Goal: Transaction & Acquisition: Book appointment/travel/reservation

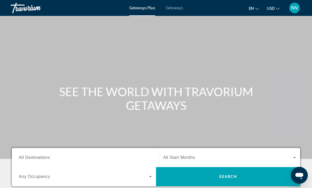
click at [173, 7] on span "Getaways" at bounding box center [174, 8] width 17 height 4
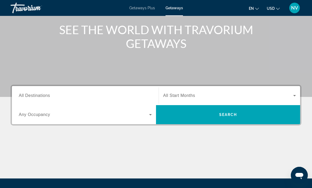
click at [33, 98] on div "Destination All Destinations" at bounding box center [85, 95] width 133 height 15
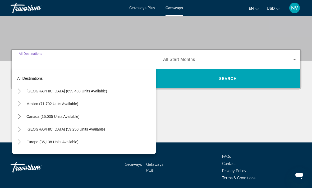
scroll to position [100, 0]
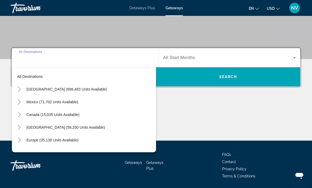
click at [34, 89] on span "[GEOGRAPHIC_DATA] (699,483 units available)" at bounding box center [66, 89] width 81 height 4
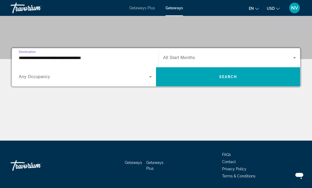
click at [25, 58] on input "**********" at bounding box center [85, 58] width 133 height 6
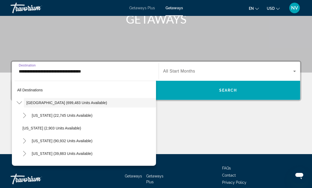
click at [43, 143] on span "Search widget" at bounding box center [92, 140] width 127 height 13
type input "**********"
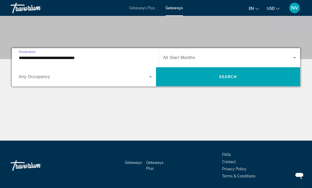
click at [246, 79] on span "Search widget" at bounding box center [228, 76] width 144 height 13
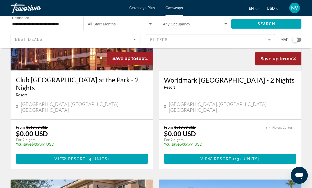
scroll to position [262, 0]
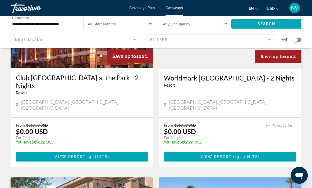
click at [248, 150] on span "Main content" at bounding box center [230, 156] width 132 height 13
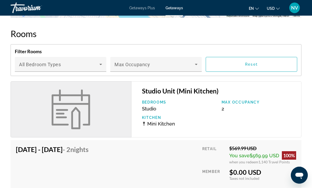
scroll to position [742, 0]
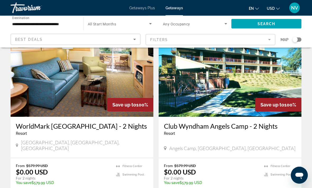
scroll to position [988, 0]
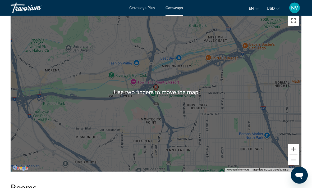
scroll to position [979, 0]
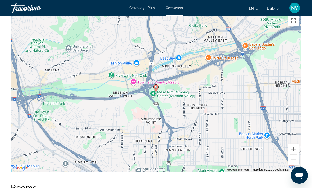
click at [297, 157] on button "Zoom out" at bounding box center [293, 159] width 11 height 11
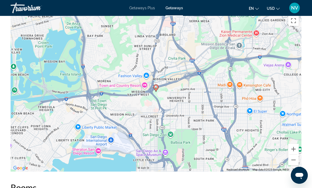
click at [295, 154] on button "Zoom out" at bounding box center [293, 159] width 11 height 11
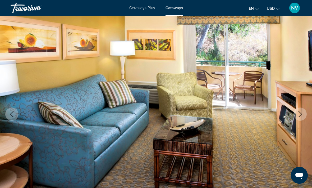
scroll to position [0, 0]
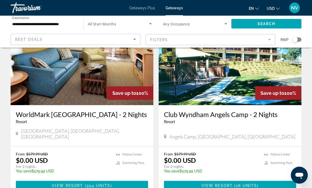
scroll to position [999, 0]
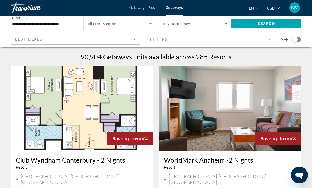
scroll to position [0, 0]
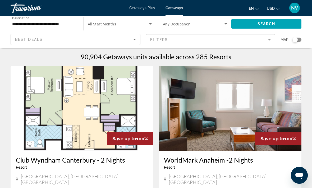
click at [128, 163] on h3 "Club Wyndham Canterbury - 2 Nights" at bounding box center [82, 160] width 132 height 8
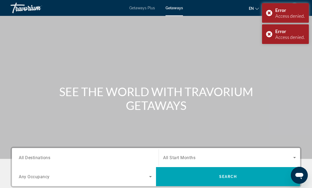
click at [128, 160] on input "Destination All Destinations" at bounding box center [85, 157] width 133 height 6
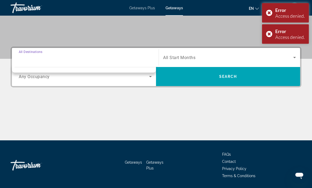
scroll to position [100, 0]
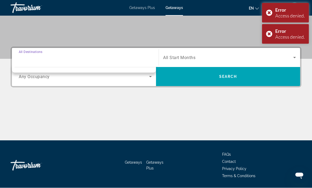
click at [269, 12] on div "Error Access denied." at bounding box center [285, 13] width 47 height 20
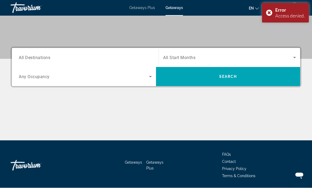
click at [268, 12] on div "Error Access denied." at bounding box center [285, 13] width 47 height 20
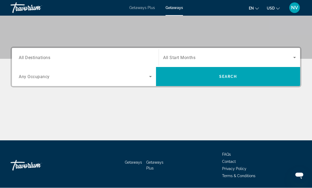
click at [131, 116] on div "Main content" at bounding box center [156, 121] width 291 height 40
click at [31, 58] on span "All Destinations" at bounding box center [34, 57] width 31 height 5
click at [31, 58] on input "Destination All Destinations" at bounding box center [85, 58] width 133 height 6
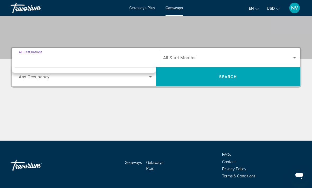
click at [26, 52] on span "All Destinations" at bounding box center [31, 52] width 24 height 4
click at [26, 55] on input "Destination All Destinations" at bounding box center [85, 58] width 133 height 6
click at [239, 78] on span "Search widget" at bounding box center [228, 76] width 144 height 13
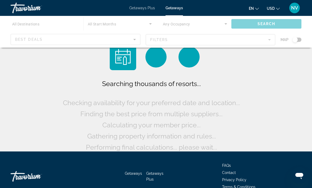
scroll to position [11, 0]
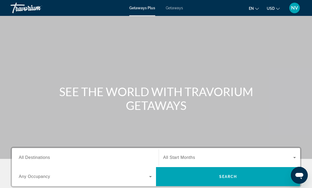
click at [36, 157] on span "All Destinations" at bounding box center [34, 157] width 31 height 4
click at [36, 157] on input "Destination All Destinations" at bounding box center [85, 157] width 133 height 6
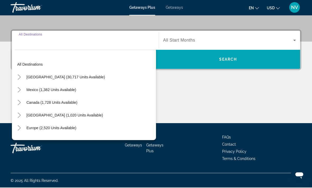
scroll to position [117, 0]
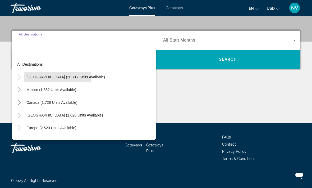
click at [34, 77] on span "[GEOGRAPHIC_DATA] (30,717 units available)" at bounding box center [65, 77] width 78 height 4
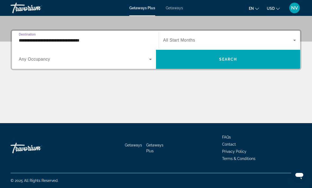
click at [25, 39] on input "**********" at bounding box center [85, 40] width 133 height 6
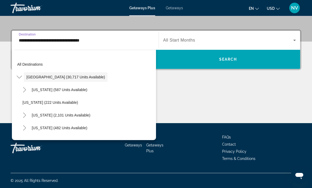
scroll to position [100, 0]
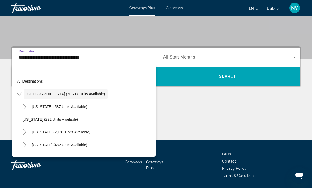
click at [36, 133] on span "[US_STATE] (2,101 units available)" at bounding box center [61, 132] width 59 height 4
type input "**********"
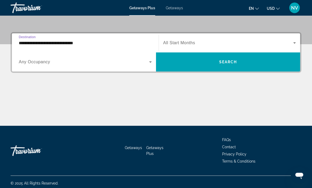
scroll to position [117, 0]
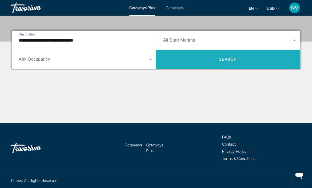
click at [235, 58] on span "Search" at bounding box center [228, 59] width 18 height 4
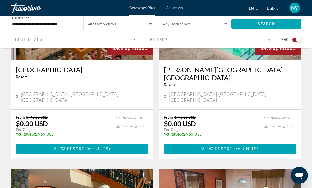
scroll to position [255, 0]
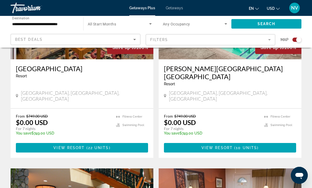
click at [119, 141] on span "Main content" at bounding box center [82, 147] width 132 height 13
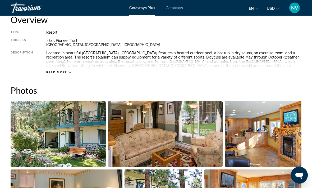
scroll to position [279, 0]
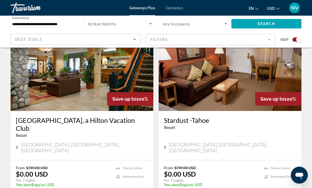
scroll to position [398, 0]
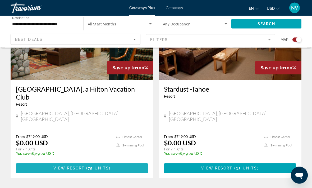
click at [38, 162] on span "Main content" at bounding box center [82, 168] width 132 height 13
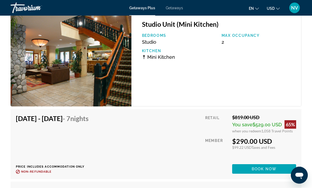
scroll to position [1031, 0]
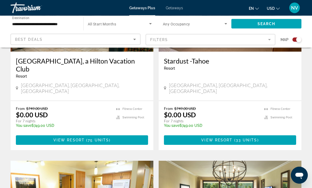
scroll to position [456, 0]
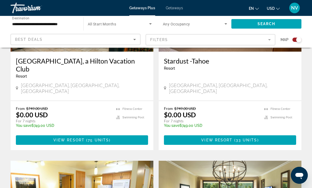
click at [256, 138] on span "33 units" at bounding box center [246, 140] width 21 height 4
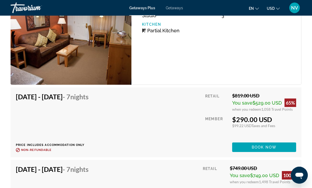
scroll to position [1067, 0]
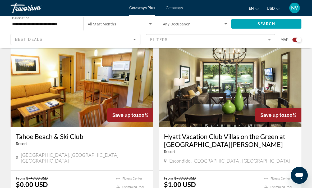
scroll to position [577, 0]
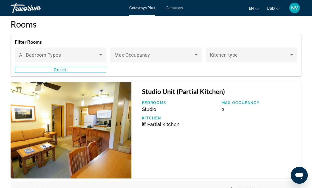
scroll to position [1071, 0]
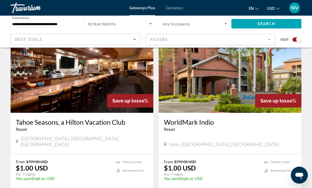
scroll to position [962, 0]
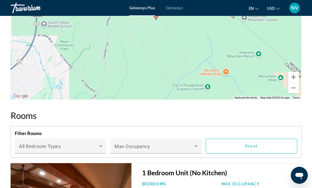
scroll to position [17, 0]
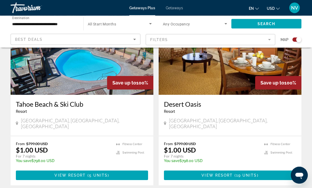
scroll to position [794, 0]
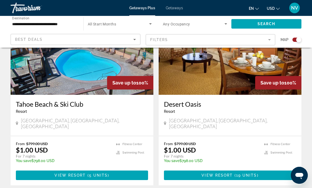
click at [32, 169] on span "Main content" at bounding box center [82, 175] width 132 height 13
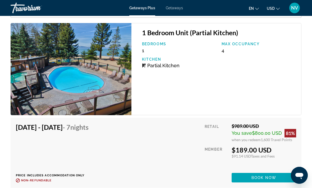
scroll to position [984, 0]
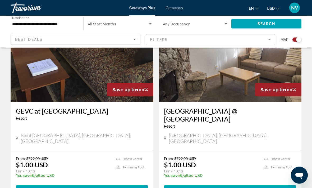
scroll to position [1159, 0]
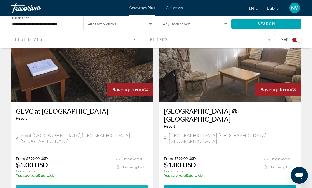
click at [28, 183] on span "Main content" at bounding box center [82, 189] width 132 height 13
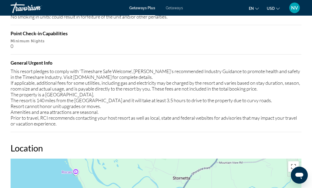
scroll to position [666, 0]
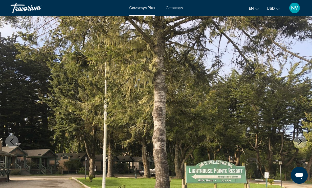
scroll to position [17, 0]
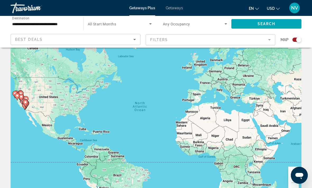
click at [175, 8] on span "Getaways" at bounding box center [174, 8] width 17 height 4
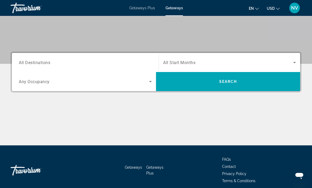
scroll to position [95, 0]
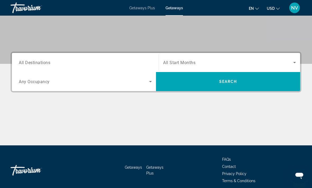
click at [28, 63] on span "All Destinations" at bounding box center [34, 62] width 31 height 5
click at [28, 63] on input "Destination All Destinations" at bounding box center [85, 63] width 133 height 6
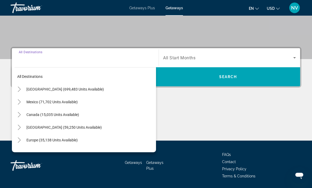
click at [33, 86] on span "Search widget" at bounding box center [90, 89] width 132 height 13
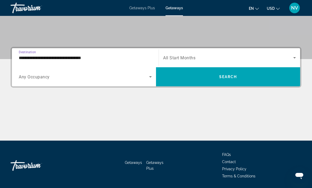
click at [28, 58] on input "**********" at bounding box center [85, 58] width 133 height 6
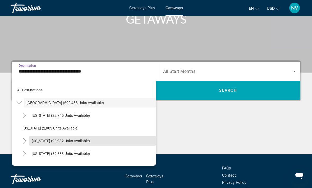
click at [35, 139] on span "[US_STATE] (90,932 units available)" at bounding box center [61, 140] width 58 height 4
type input "**********"
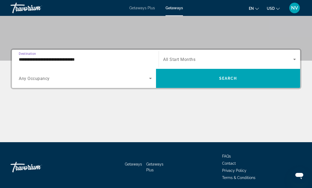
scroll to position [99, 0]
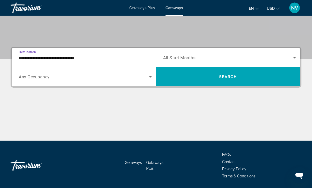
click at [234, 81] on span "Search widget" at bounding box center [228, 77] width 144 height 13
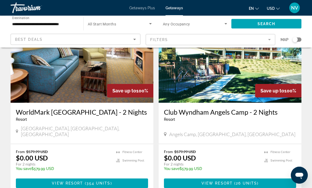
scroll to position [1002, 0]
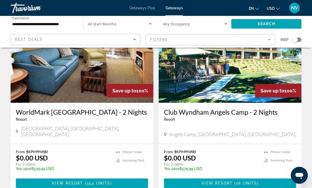
click at [112, 177] on span "Main content" at bounding box center [82, 183] width 132 height 13
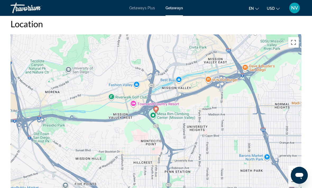
scroll to position [956, 0]
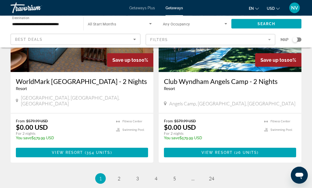
scroll to position [1050, 0]
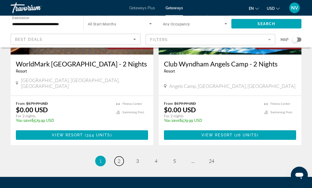
click at [118, 158] on span "2" at bounding box center [119, 161] width 3 height 6
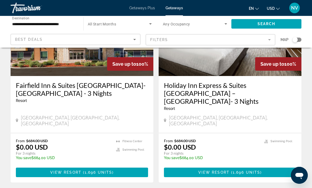
scroll to position [1065, 0]
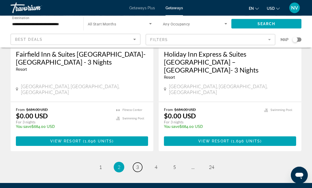
click at [138, 164] on span "3" at bounding box center [137, 167] width 3 height 6
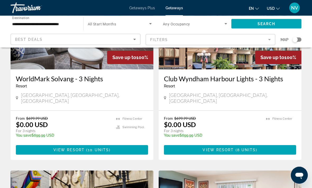
scroll to position [81, 0]
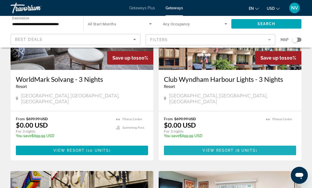
click at [255, 144] on span "Main content" at bounding box center [230, 150] width 132 height 13
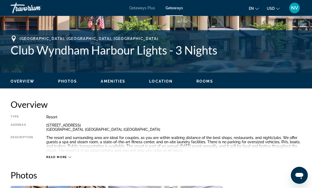
scroll to position [201, 0]
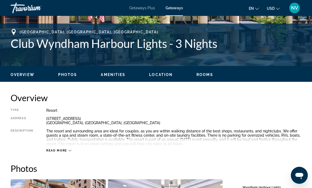
click at [68, 150] on icon "Main content" at bounding box center [69, 150] width 3 height 3
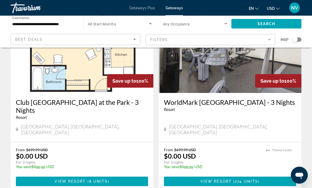
scroll to position [429, 0]
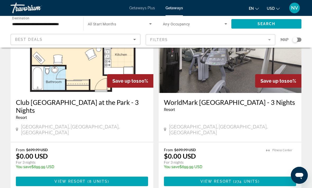
click at [63, 175] on span "Main content" at bounding box center [82, 181] width 132 height 13
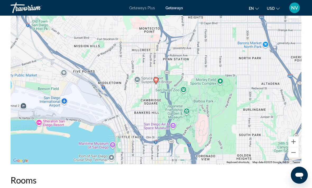
scroll to position [828, 0]
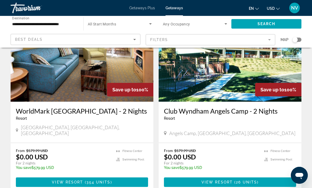
scroll to position [1050, 0]
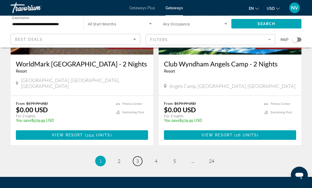
click at [139, 156] on link "page 3" at bounding box center [137, 160] width 9 height 9
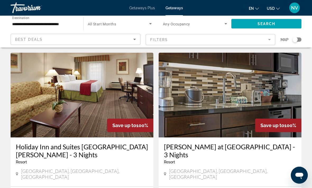
scroll to position [957, 0]
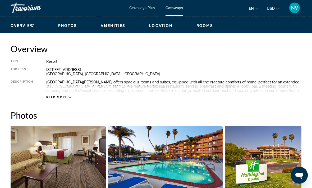
scroll to position [250, 0]
click at [67, 97] on span "Read more" at bounding box center [56, 96] width 21 height 3
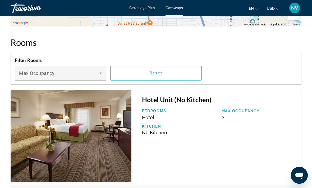
scroll to position [837, 0]
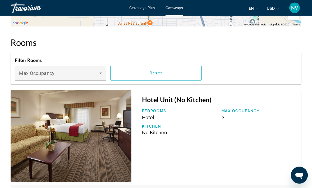
click at [100, 75] on icon "Main content" at bounding box center [101, 73] width 6 height 6
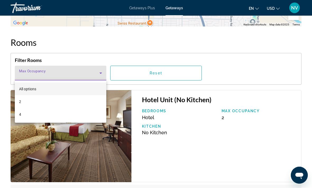
scroll to position [837, 0]
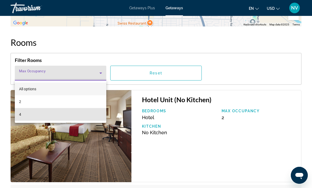
click at [96, 119] on mat-option "4" at bounding box center [60, 114] width 91 height 13
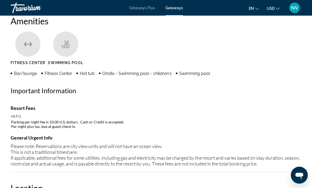
scroll to position [28, 0]
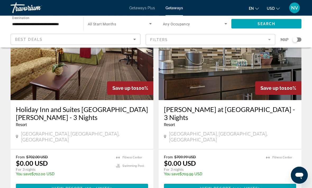
scroll to position [1001, 0]
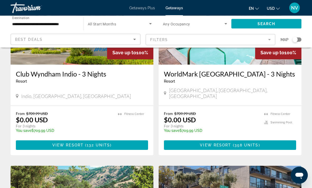
scroll to position [288, 0]
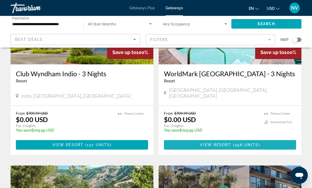
click at [249, 142] on span "358 units" at bounding box center [246, 144] width 24 height 4
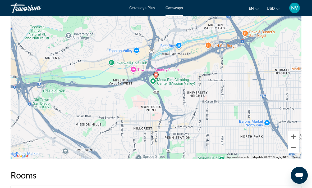
scroll to position [988, 0]
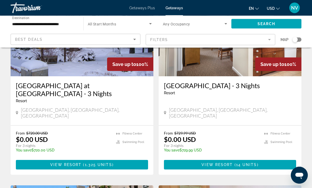
scroll to position [842, 0]
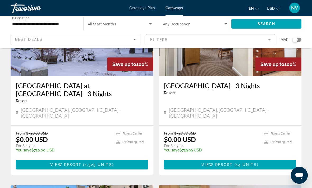
click at [247, 162] on span "14 units" at bounding box center [246, 164] width 21 height 4
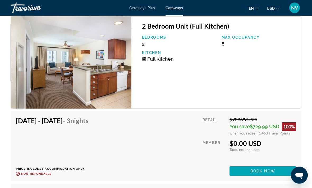
scroll to position [1082, 0]
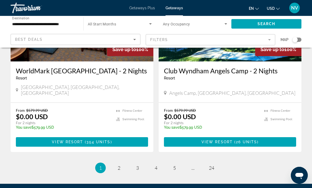
scroll to position [1044, 0]
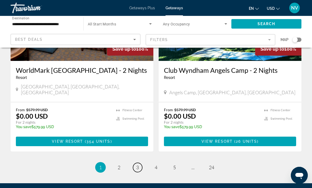
click at [140, 163] on link "page 3" at bounding box center [137, 167] width 9 height 9
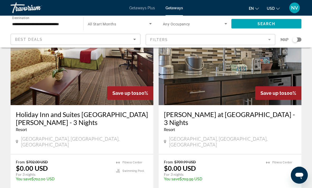
scroll to position [1033, 0]
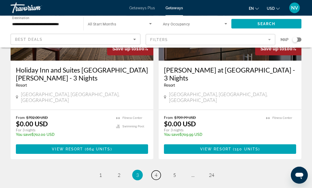
click at [156, 170] on link "page 4" at bounding box center [155, 174] width 9 height 9
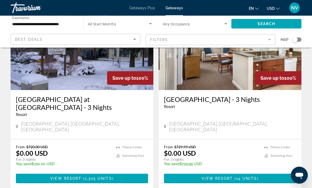
scroll to position [829, 0]
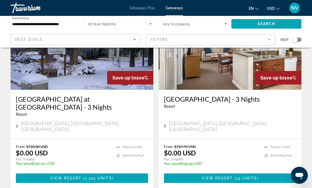
click at [57, 176] on span "View Resort" at bounding box center [65, 178] width 31 height 4
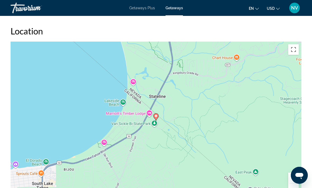
scroll to position [687, 0]
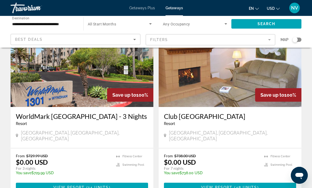
scroll to position [1005, 0]
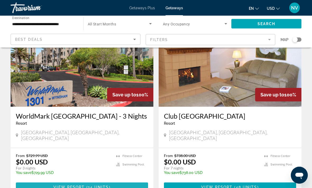
click at [101, 185] on span "14 units" at bounding box center [98, 187] width 21 height 4
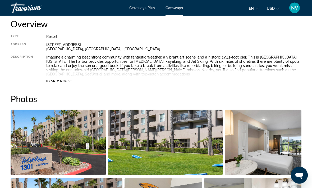
scroll to position [275, 0]
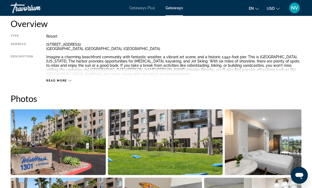
click at [58, 79] on span "Read more" at bounding box center [56, 80] width 21 height 3
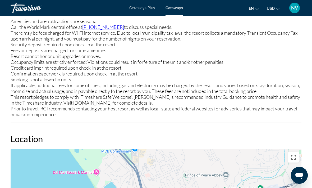
scroll to position [732, 0]
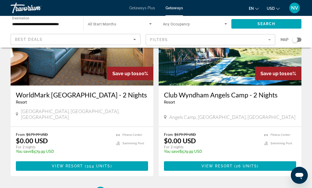
scroll to position [1050, 0]
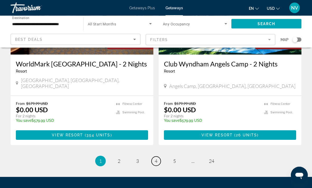
click at [157, 158] on span "4" at bounding box center [156, 161] width 3 height 6
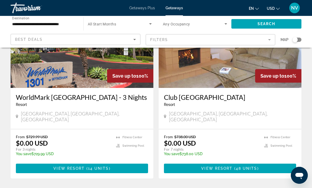
scroll to position [1065, 0]
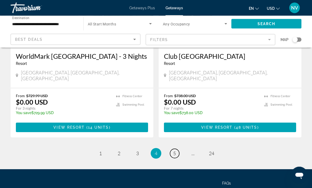
click at [173, 150] on span "5" at bounding box center [174, 153] width 3 height 6
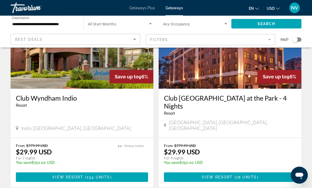
scroll to position [441, 0]
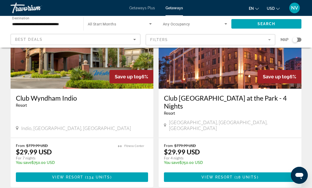
click at [254, 175] on span "18 units" at bounding box center [246, 177] width 21 height 4
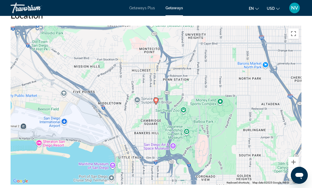
scroll to position [802, 0]
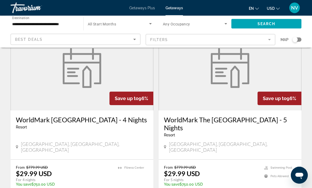
scroll to position [984, 0]
